Goal: Task Accomplishment & Management: Manage account settings

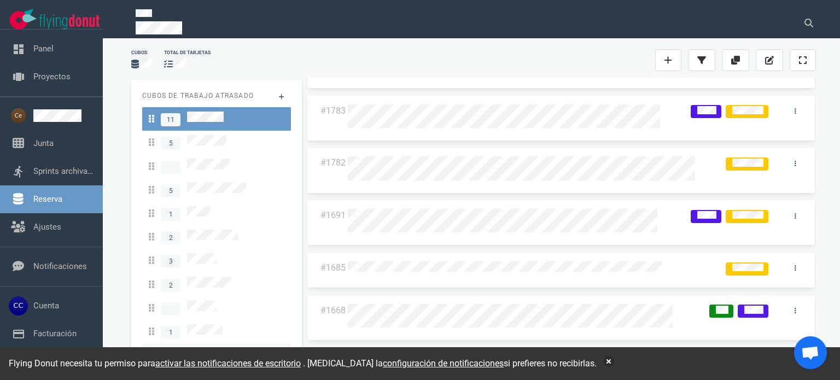
click at [203, 348] on span at bounding box center [181, 355] width 65 height 15
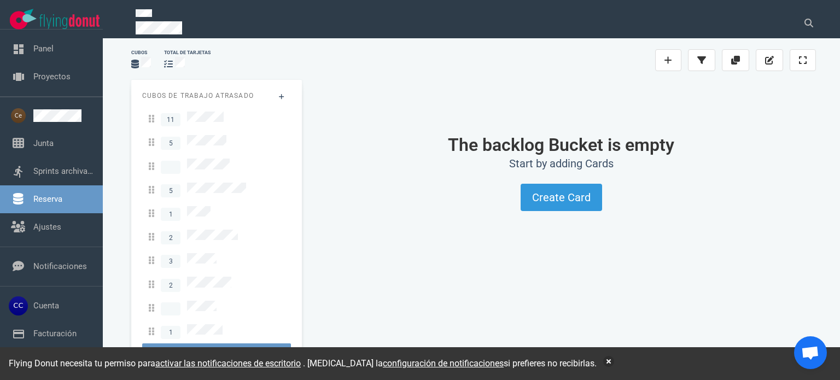
scroll to position [102, 0]
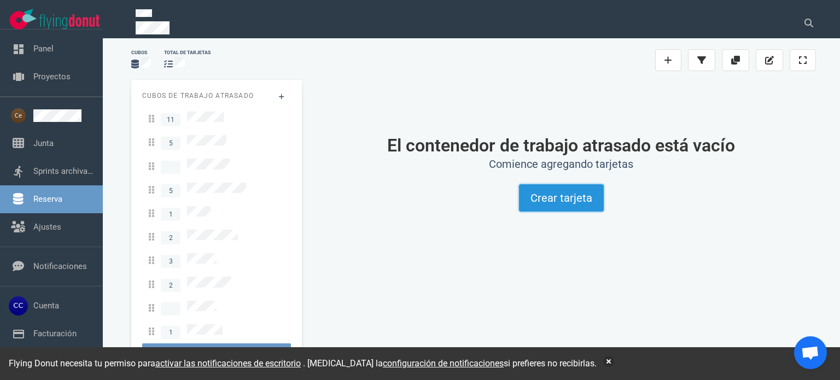
click at [546, 198] on font "Crear tarjeta" at bounding box center [561, 197] width 62 height 13
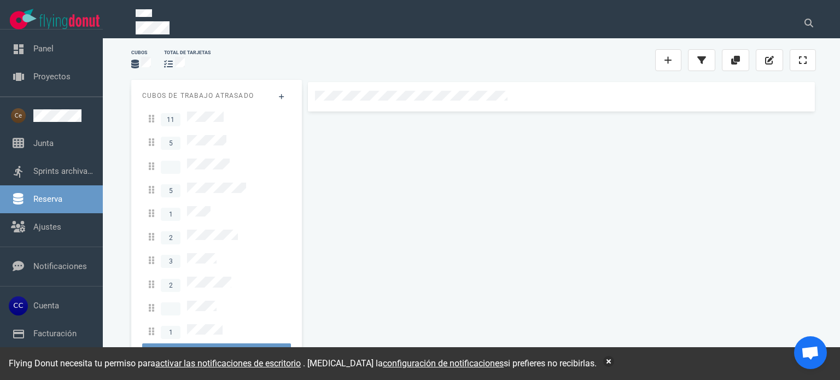
click at [546, 198] on div at bounding box center [560, 221] width 509 height 278
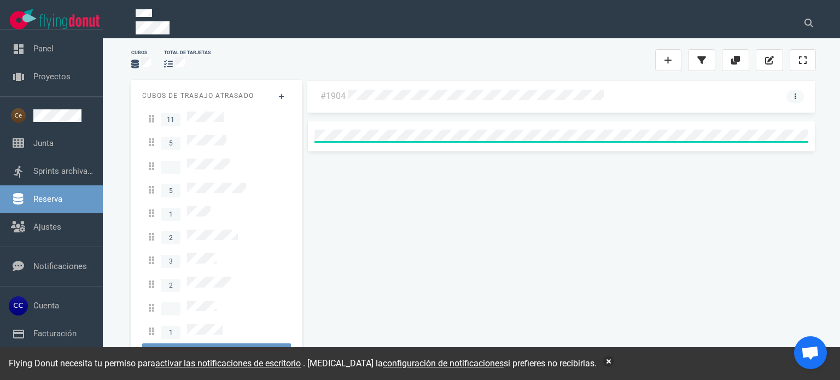
click at [798, 95] on link at bounding box center [794, 97] width 17 height 14
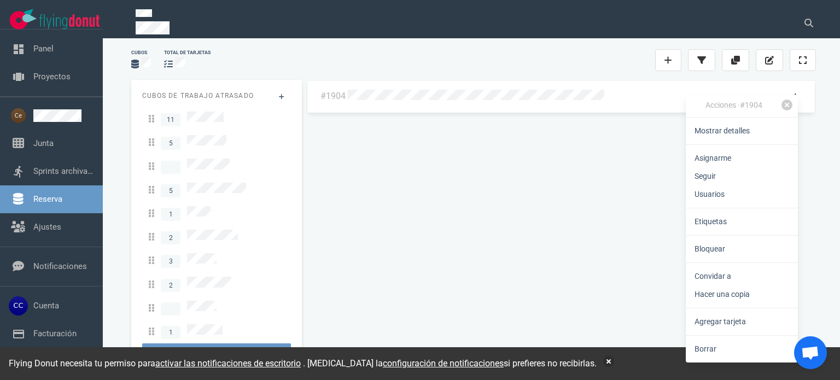
click at [737, 218] on link "Etiquetas" at bounding box center [741, 222] width 112 height 18
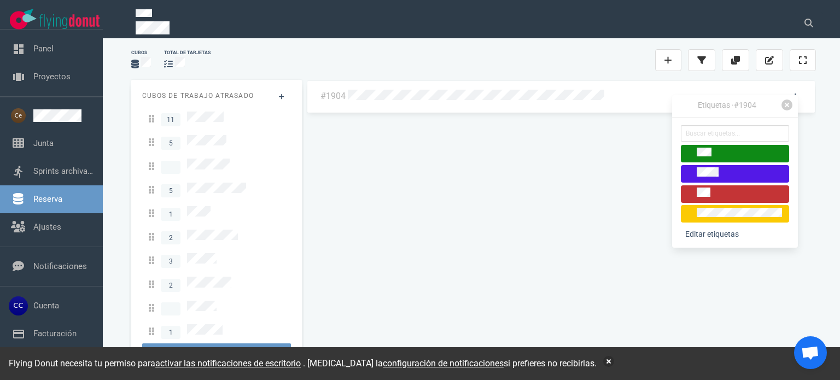
click at [723, 198] on div at bounding box center [734, 193] width 98 height 13
click at [577, 203] on div "#1904" at bounding box center [560, 219] width 509 height 278
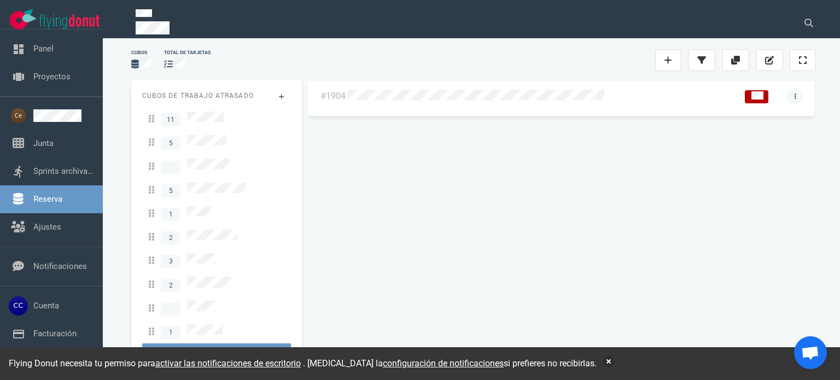
click at [796, 98] on link at bounding box center [794, 97] width 17 height 14
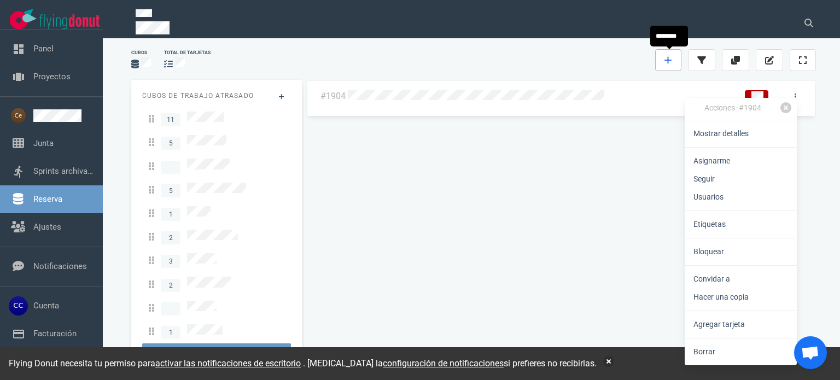
click at [672, 53] on link at bounding box center [668, 60] width 26 height 22
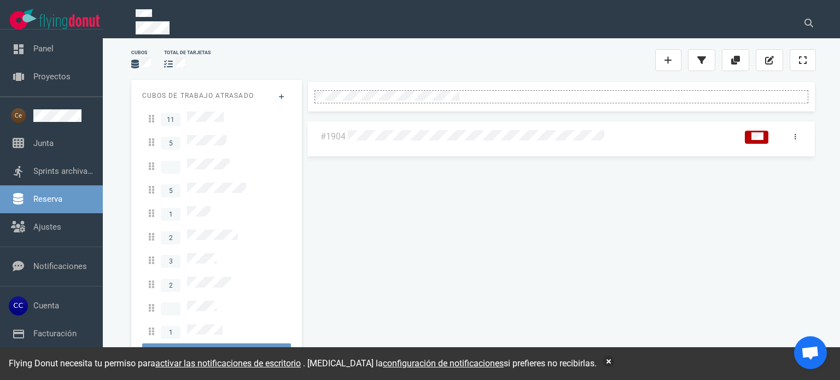
click at [676, 93] on div at bounding box center [561, 96] width 492 height 10
click at [794, 93] on icon at bounding box center [795, 96] width 2 height 7
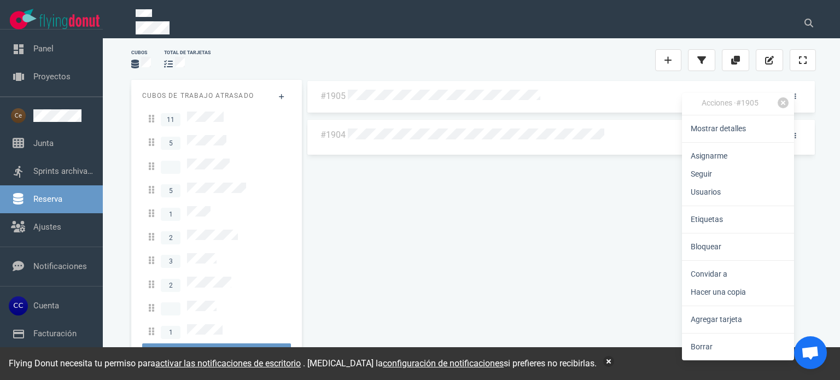
click at [588, 100] on div at bounding box center [561, 97] width 426 height 14
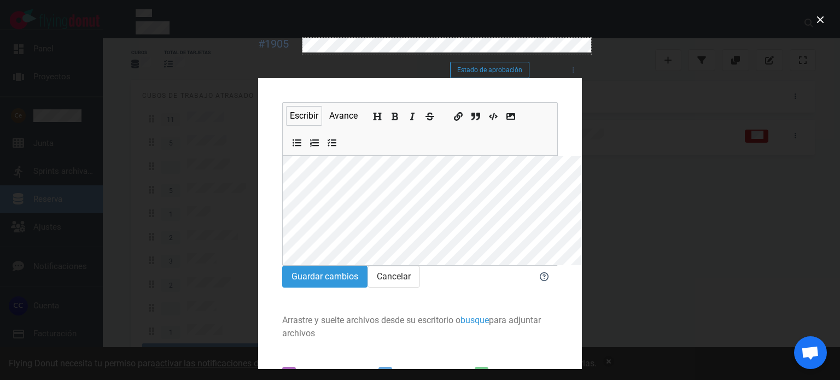
click at [420, 50] on div at bounding box center [446, 45] width 289 height 15
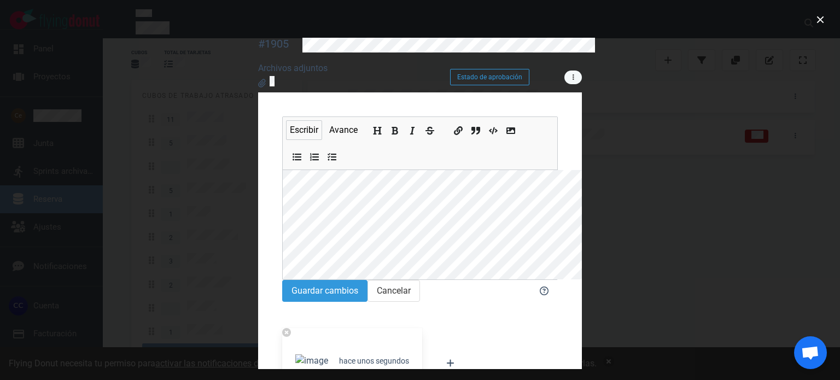
click at [582, 74] on link at bounding box center [572, 78] width 17 height 14
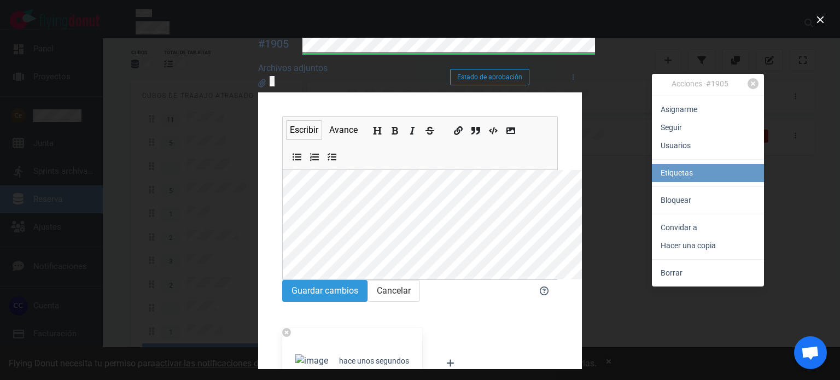
click at [706, 175] on link "Etiquetas" at bounding box center [708, 173] width 112 height 18
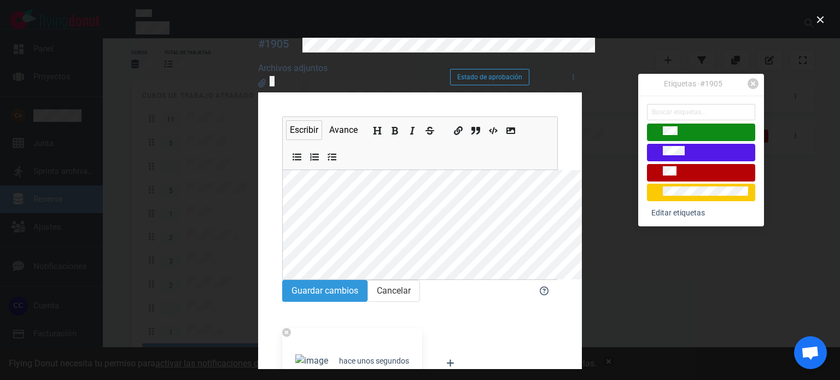
click at [706, 175] on div at bounding box center [701, 172] width 98 height 13
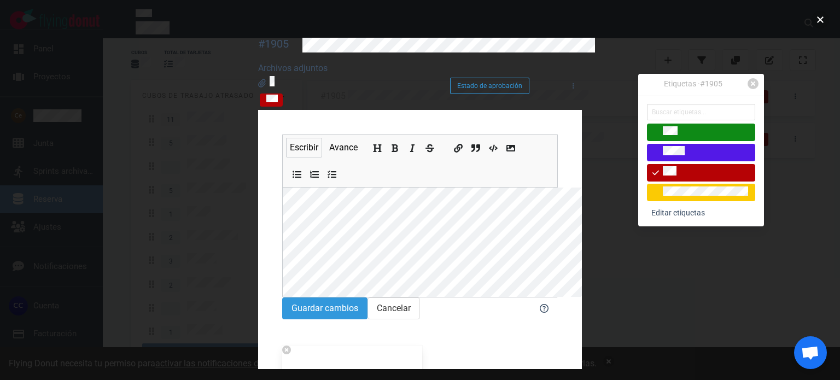
click at [818, 19] on button "cerca" at bounding box center [819, 19] width 17 height 17
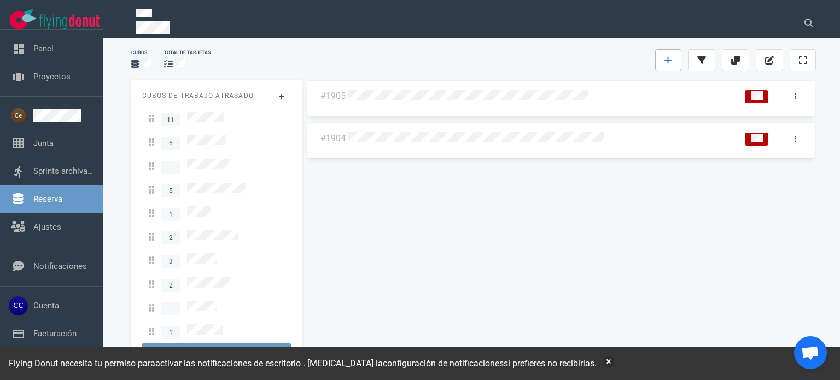
click at [670, 54] on link at bounding box center [668, 60] width 26 height 22
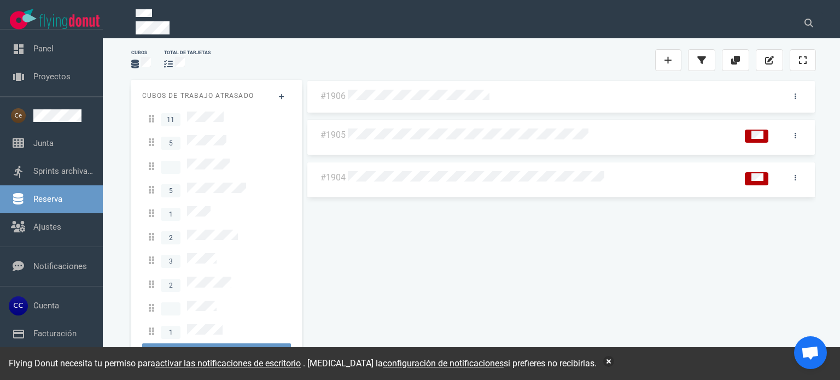
click at [561, 77] on div "#1906 #1905 #1904" at bounding box center [561, 225] width 523 height 304
click at [749, 90] on div at bounding box center [561, 97] width 426 height 14
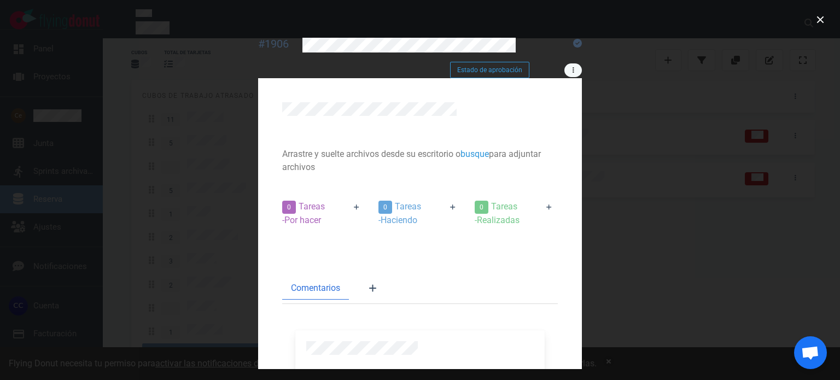
click at [582, 66] on link at bounding box center [572, 70] width 17 height 14
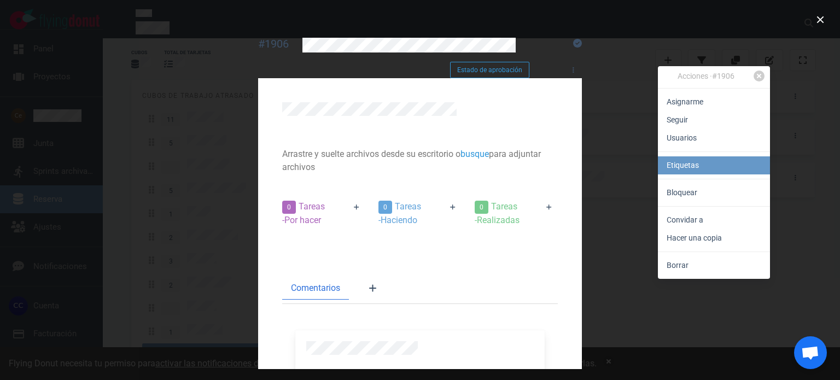
click at [717, 163] on link "Etiquetas" at bounding box center [714, 165] width 112 height 18
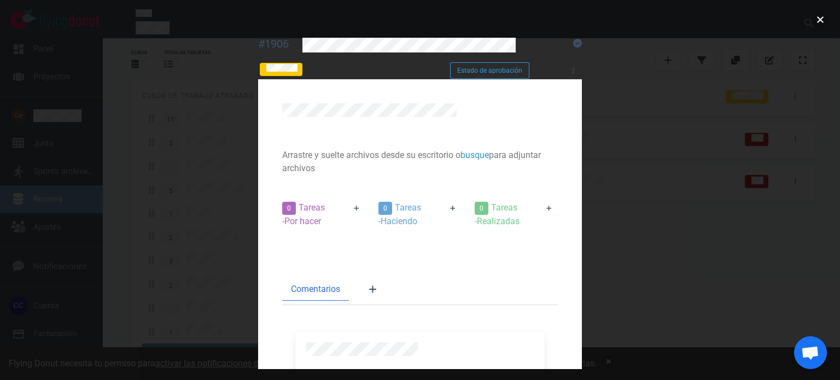
drag, startPoint x: 822, startPoint y: 22, endPoint x: 693, endPoint y: 77, distance: 140.1
click at [822, 22] on button "cerca" at bounding box center [819, 19] width 17 height 17
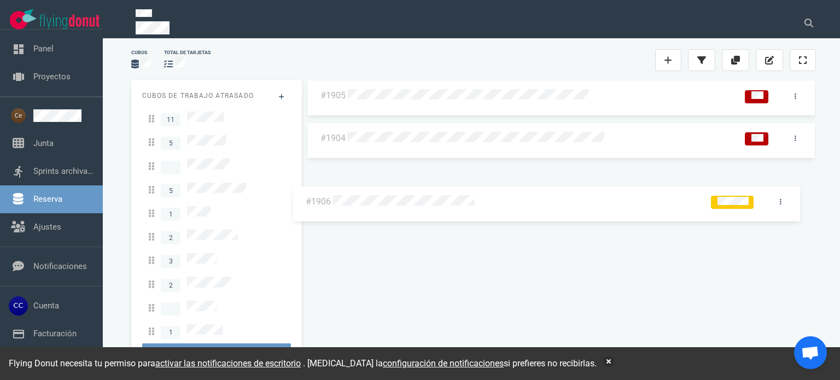
drag, startPoint x: 314, startPoint y: 103, endPoint x: 299, endPoint y: 209, distance: 107.1
click at [299, 209] on div "Cubos de trabajo atrasado 11 5 5 1 2 3 2 1 1 #1906 #1905 #1904 #1906" at bounding box center [474, 225] width 698 height 304
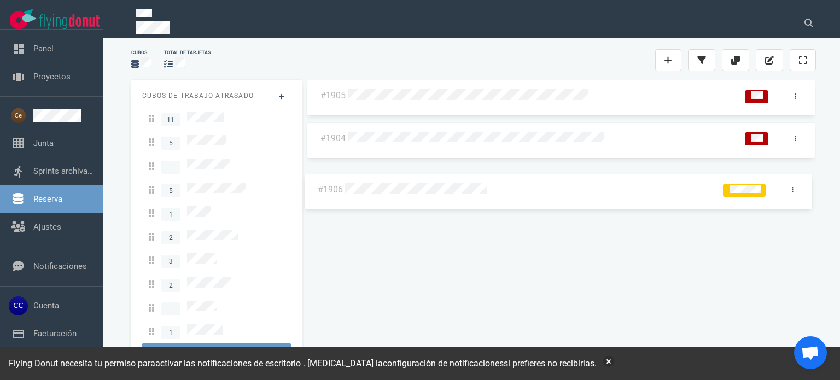
drag, startPoint x: 325, startPoint y: 98, endPoint x: 321, endPoint y: 196, distance: 97.9
click at [321, 196] on div "#1906 #1905 #1904 #1906" at bounding box center [560, 219] width 509 height 278
